Goal: Information Seeking & Learning: Check status

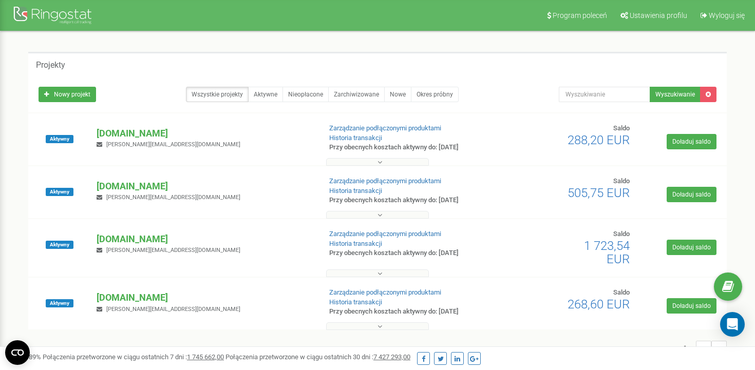
click at [144, 121] on div "Aktywny Bookinghost-BOK.com artur@bookinghost.com Zarządzanie podłączonymi prod…" at bounding box center [377, 140] width 699 height 52
click at [144, 124] on div "Aktywny Bookinghost-BOK.com artur@bookinghost.com Zarządzanie podłączonymi prod…" at bounding box center [378, 144] width 694 height 41
click at [143, 134] on p "[DOMAIN_NAME]" at bounding box center [205, 133] width 216 height 13
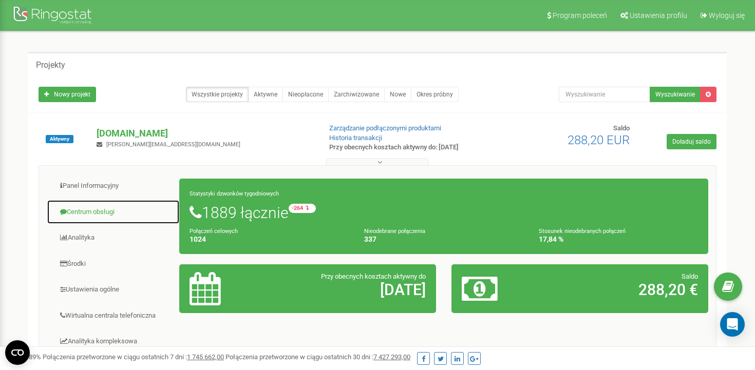
click at [89, 206] on link "Centrum obsługi" at bounding box center [113, 212] width 133 height 25
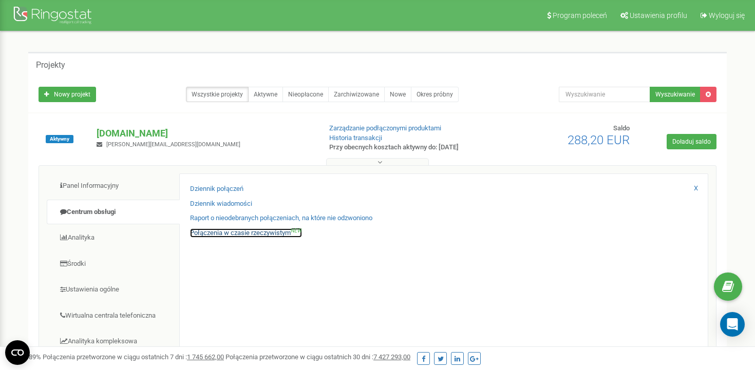
drag, startPoint x: 224, startPoint y: 228, endPoint x: 545, endPoint y: -52, distance: 426.5
click at [545, 0] on html "Program poleceń Ustawienia profilu Wyloguj się Projekty Nowy projekt Wszystkie …" at bounding box center [377, 366] width 755 height 732
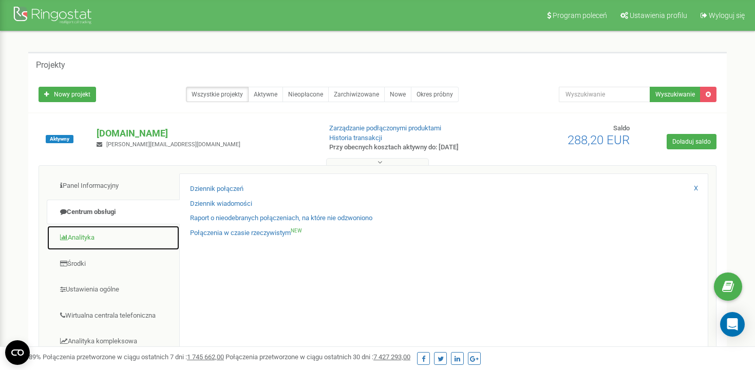
click at [112, 236] on link "Analityka" at bounding box center [113, 238] width 133 height 25
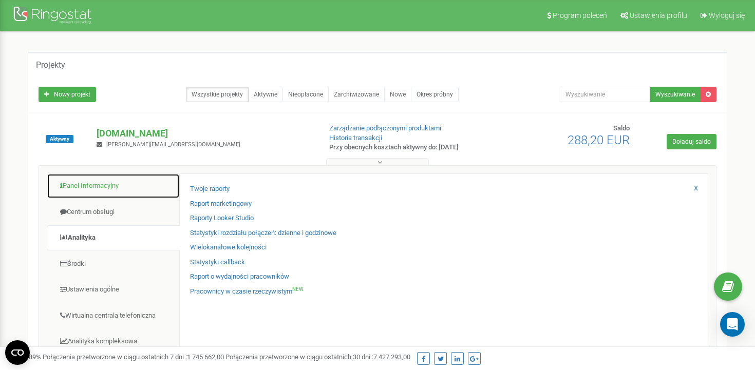
click at [101, 195] on link "Panel Informacyjny" at bounding box center [113, 186] width 133 height 25
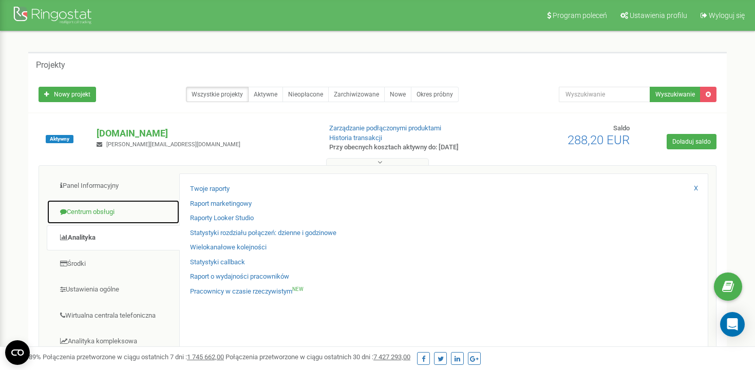
click at [95, 218] on link "Centrum obsługi" at bounding box center [113, 212] width 133 height 25
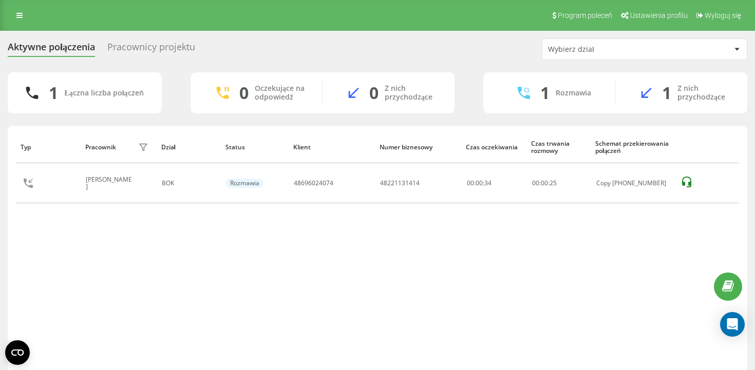
click at [571, 53] on div "Wybierz dział" at bounding box center [609, 49] width 123 height 9
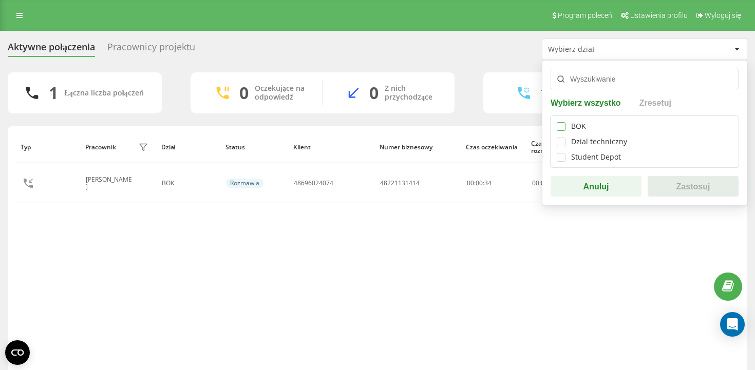
click at [561, 122] on label at bounding box center [561, 122] width 9 height 0
checkbox input "true"
click at [669, 184] on button "Zastosuj" at bounding box center [693, 186] width 91 height 21
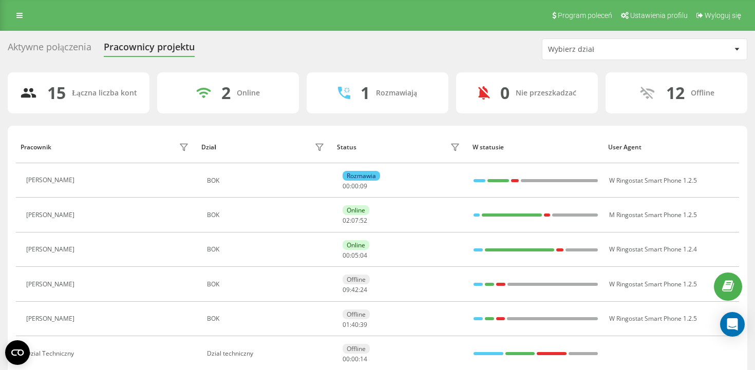
click at [583, 45] on div "Wybierz dział" at bounding box center [609, 49] width 123 height 9
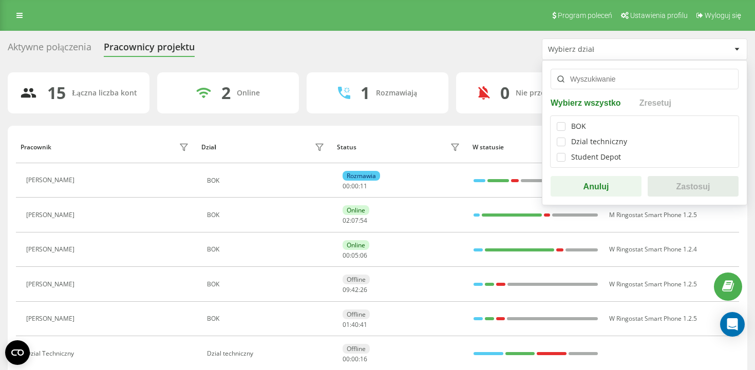
click at [562, 121] on div "BOK Dzial techniczny Student Depot" at bounding box center [644, 142] width 189 height 52
click at [561, 122] on label at bounding box center [561, 122] width 9 height 0
checkbox input "true"
click at [669, 191] on button "Zastosuj" at bounding box center [693, 186] width 91 height 21
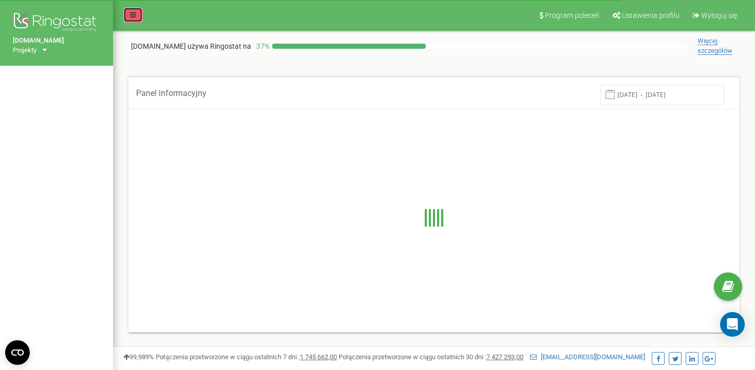
click at [126, 15] on link at bounding box center [133, 14] width 20 height 15
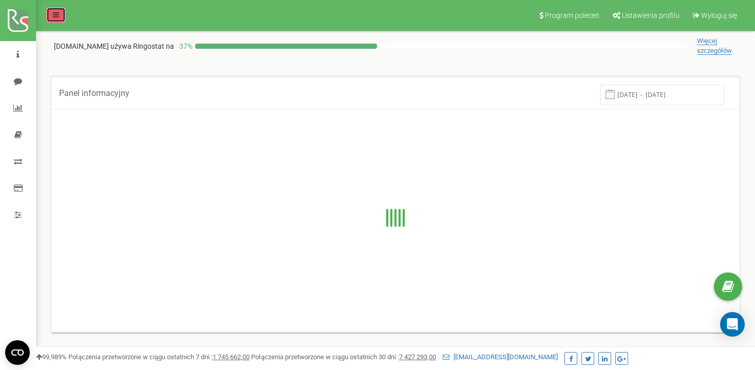
click at [57, 18] on link at bounding box center [56, 14] width 20 height 15
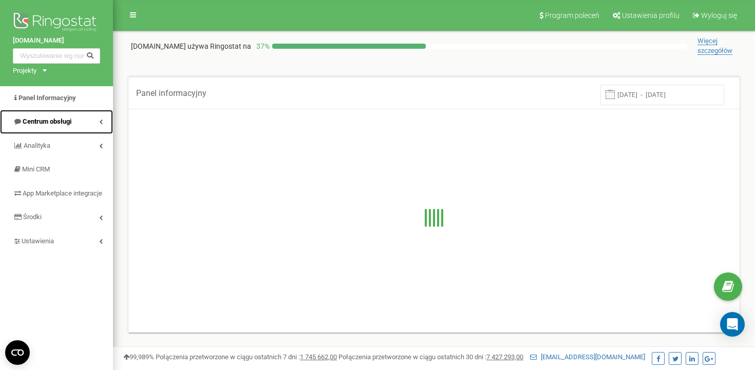
click at [41, 114] on link "Centrum obsługi" at bounding box center [56, 122] width 113 height 24
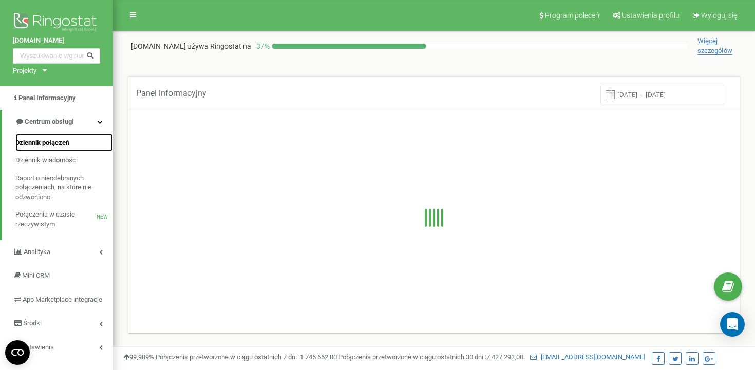
click at [40, 144] on span "Dziennik połączeń" at bounding box center [42, 143] width 54 height 10
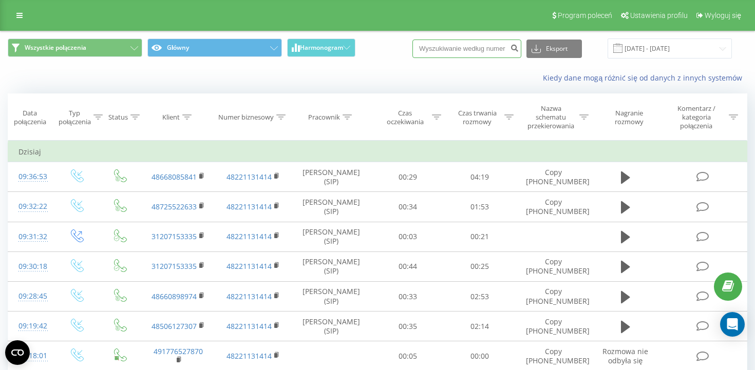
click at [489, 42] on input at bounding box center [467, 49] width 109 height 18
paste input "48500866037"
click at [456, 46] on input "48500866037" at bounding box center [467, 49] width 109 height 18
type input "500866037"
click at [519, 46] on icon "submit" at bounding box center [514, 47] width 9 height 6
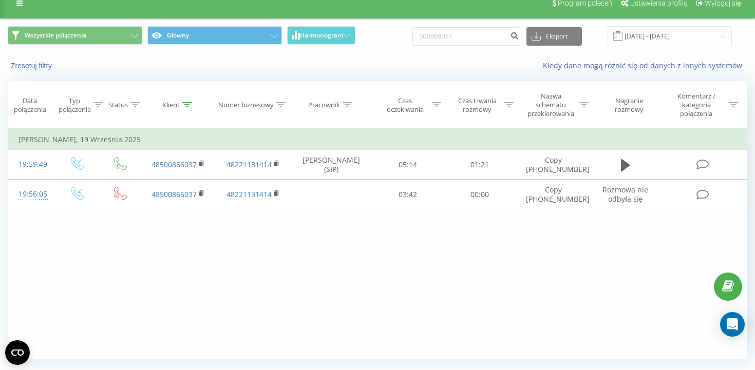
scroll to position [13, 0]
